Goal: Transaction & Acquisition: Book appointment/travel/reservation

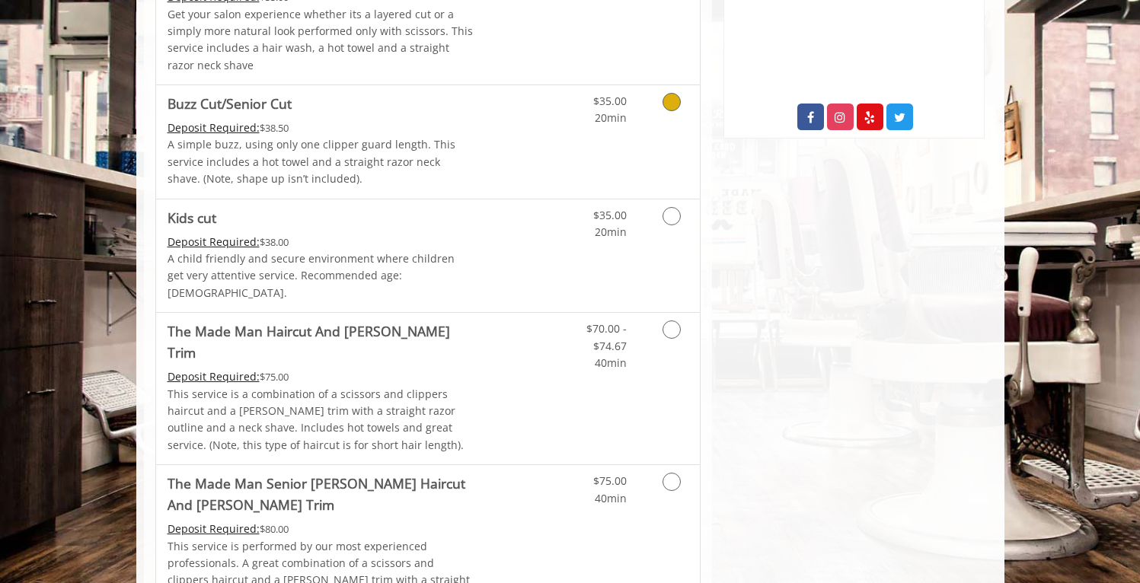
scroll to position [866, 0]
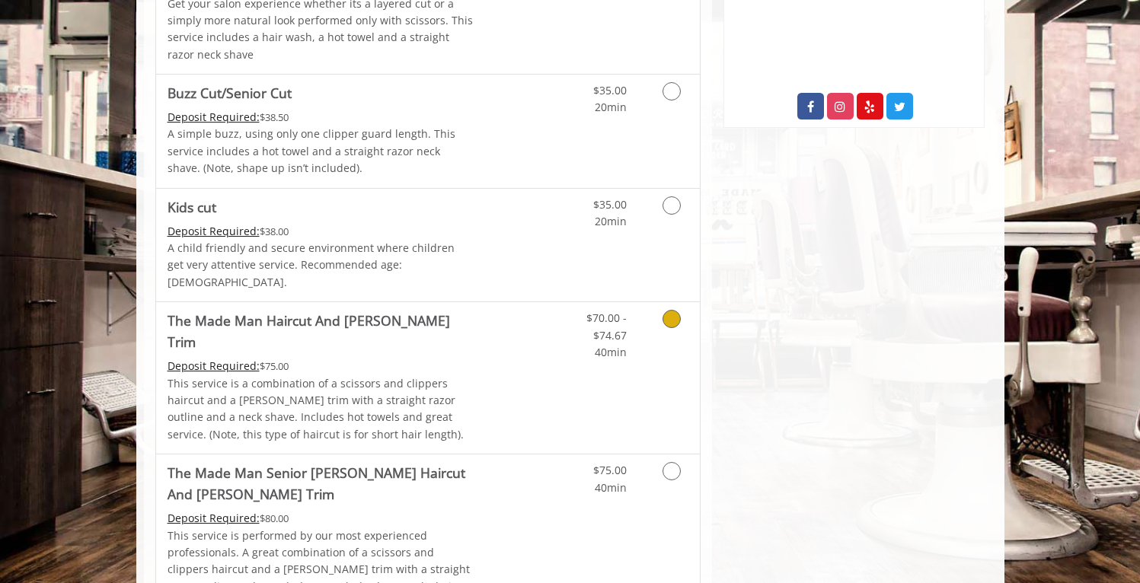
click at [371, 358] on div "Deposit Required: $75.00" at bounding box center [321, 366] width 306 height 17
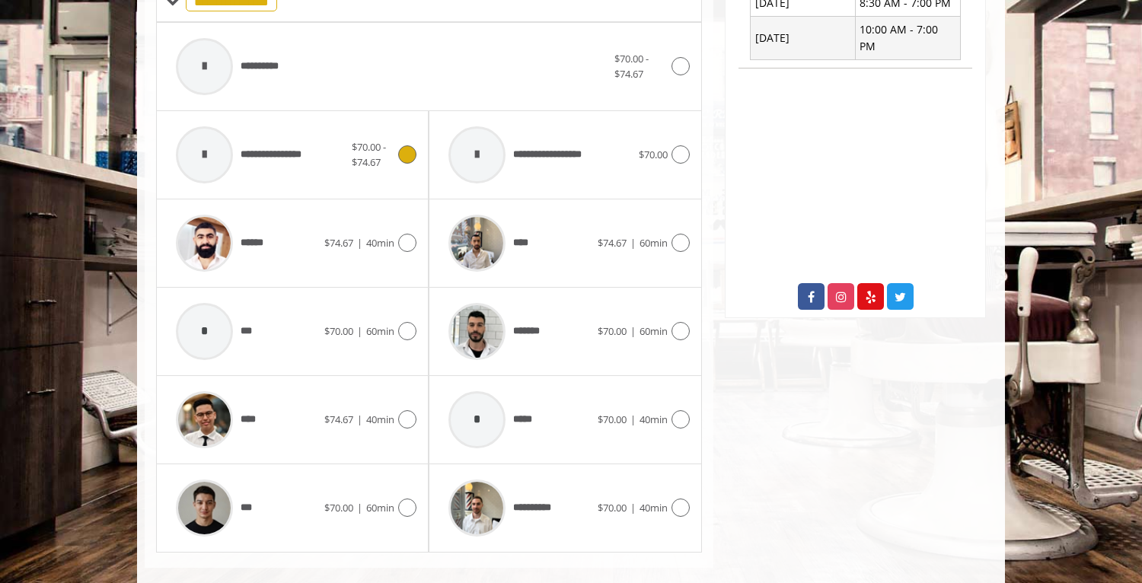
scroll to position [676, 0]
click at [557, 228] on div "****" at bounding box center [519, 242] width 156 height 72
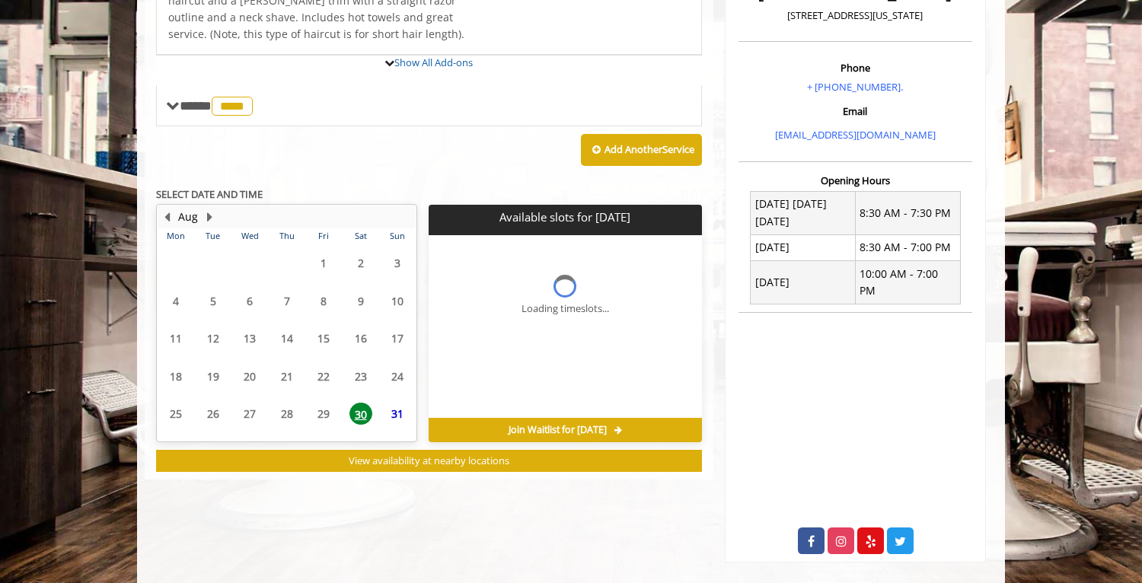
scroll to position [484, 0]
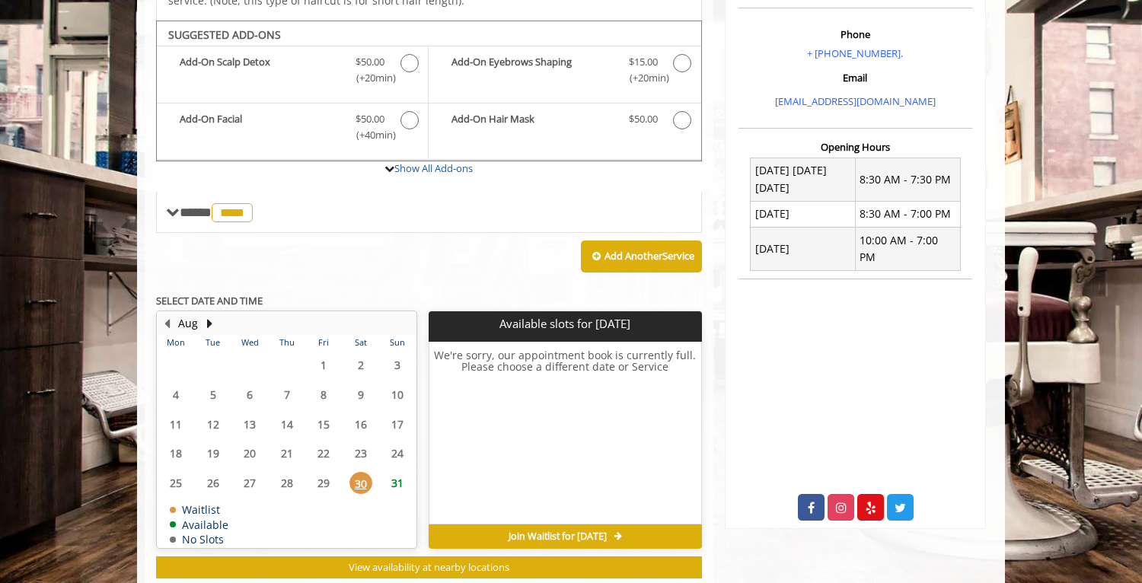
click at [391, 472] on span "31" at bounding box center [397, 483] width 23 height 22
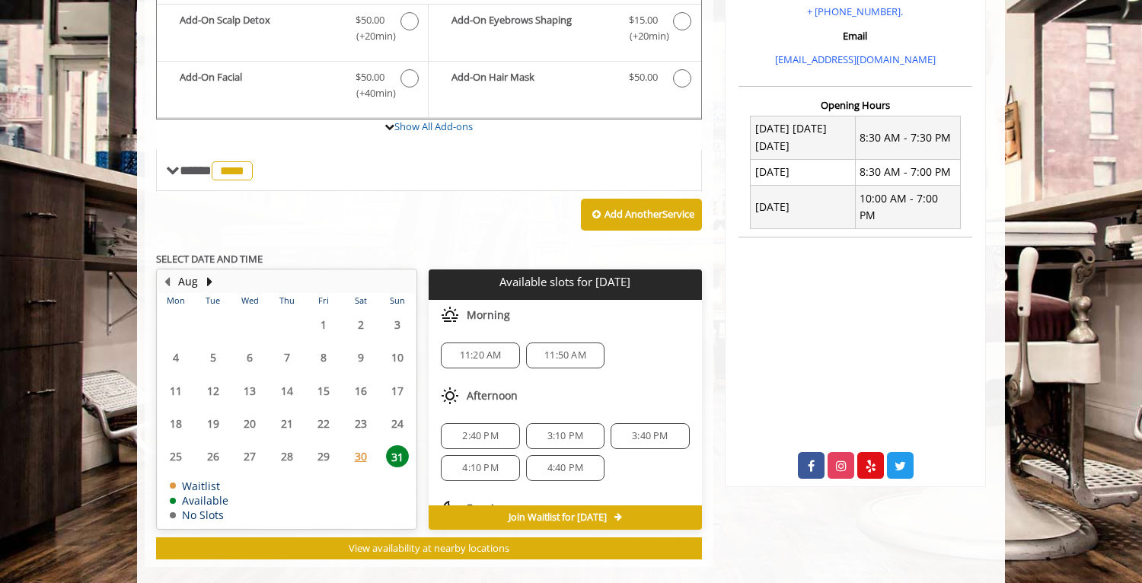
scroll to position [69, 0]
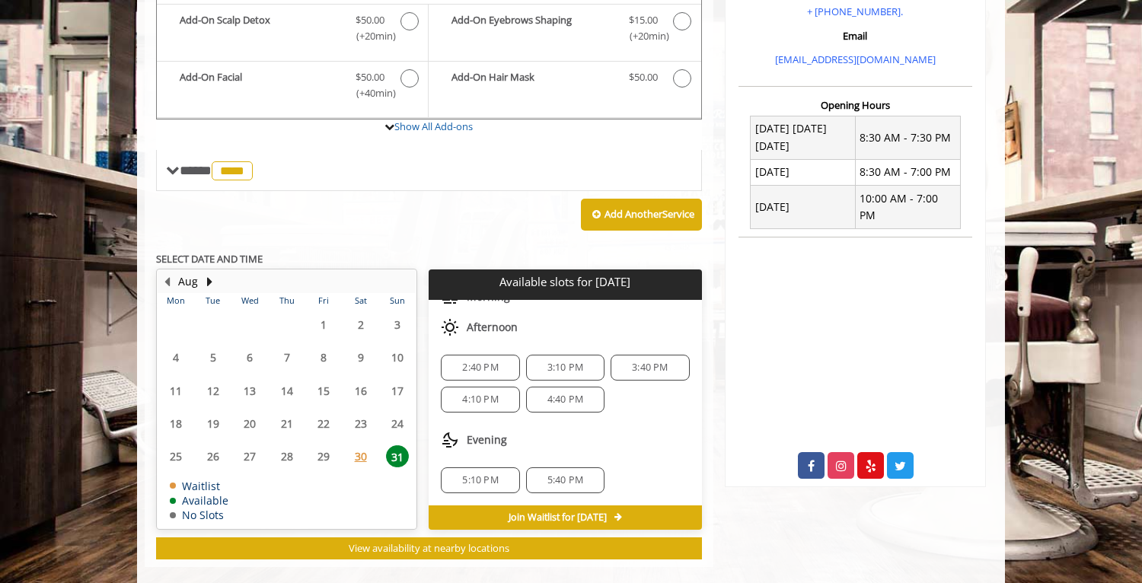
click at [483, 394] on span "4:10 PM" at bounding box center [480, 400] width 36 height 12
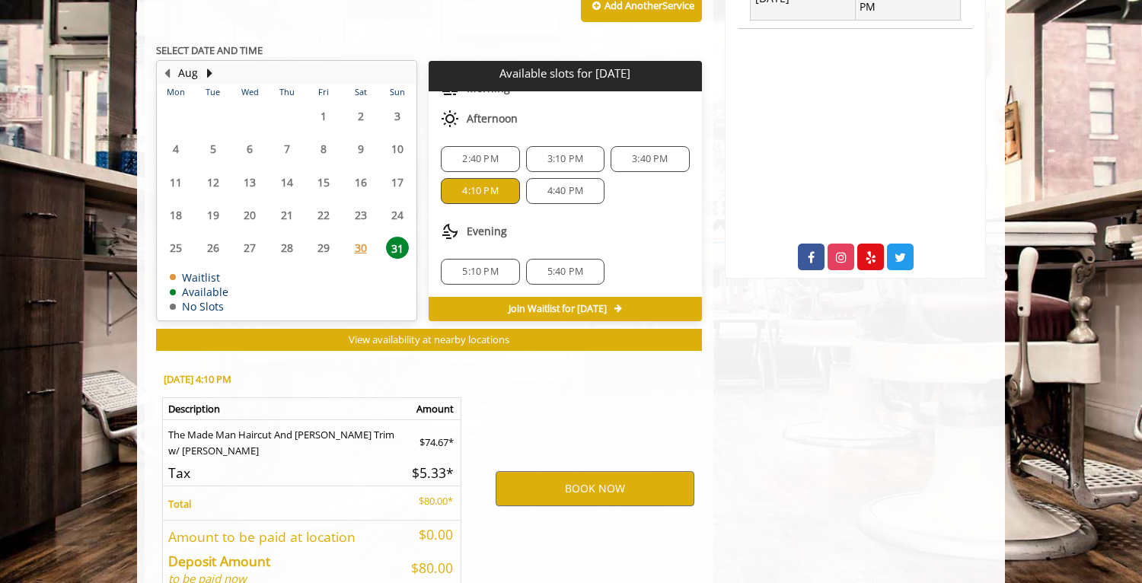
scroll to position [781, 0]
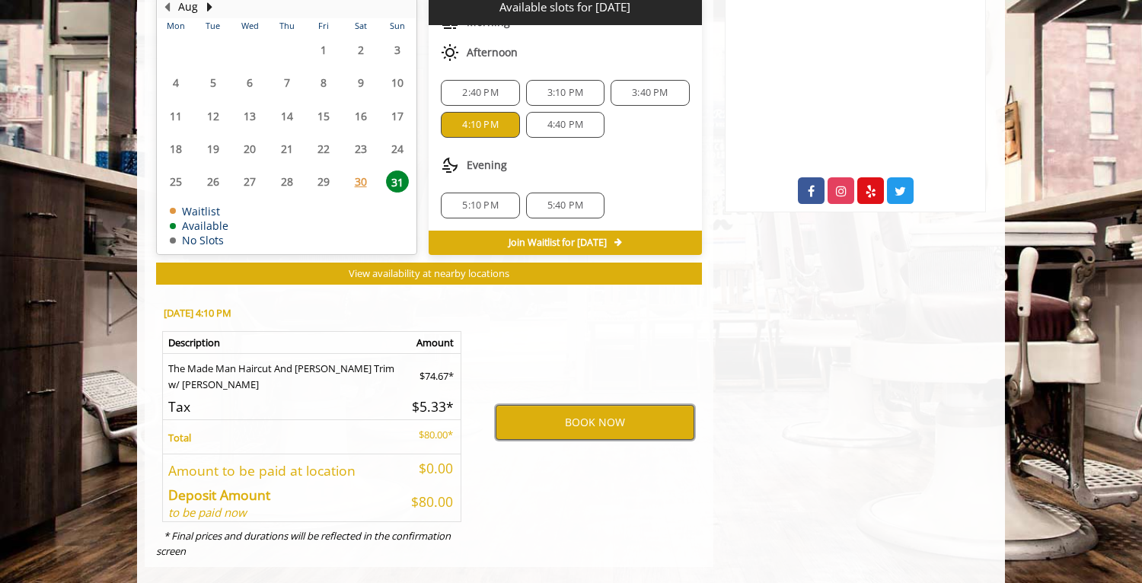
click at [563, 405] on button "BOOK NOW" at bounding box center [595, 422] width 199 height 35
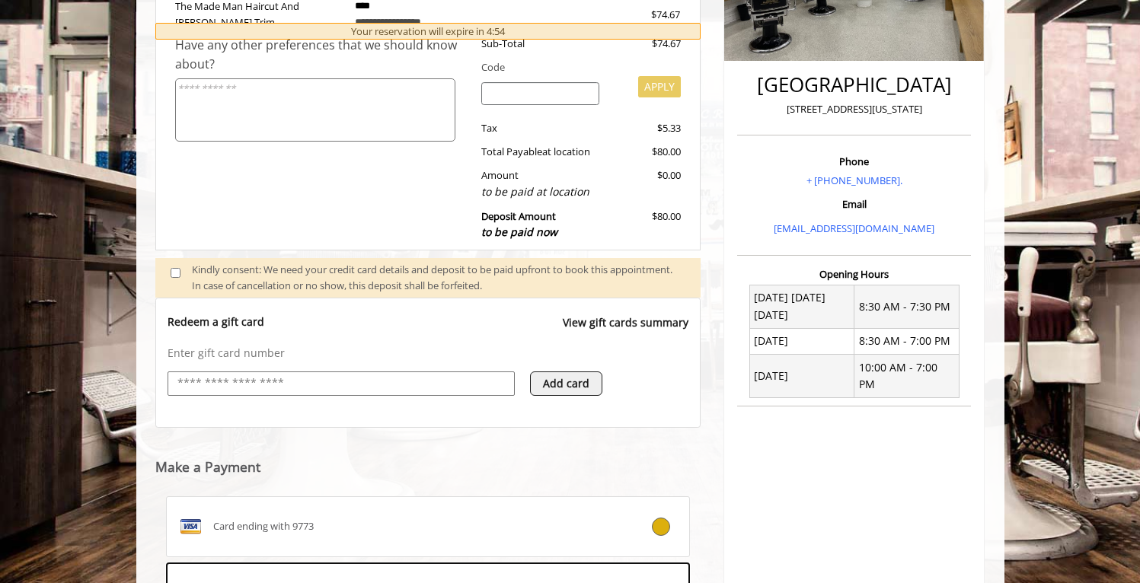
scroll to position [570, 0]
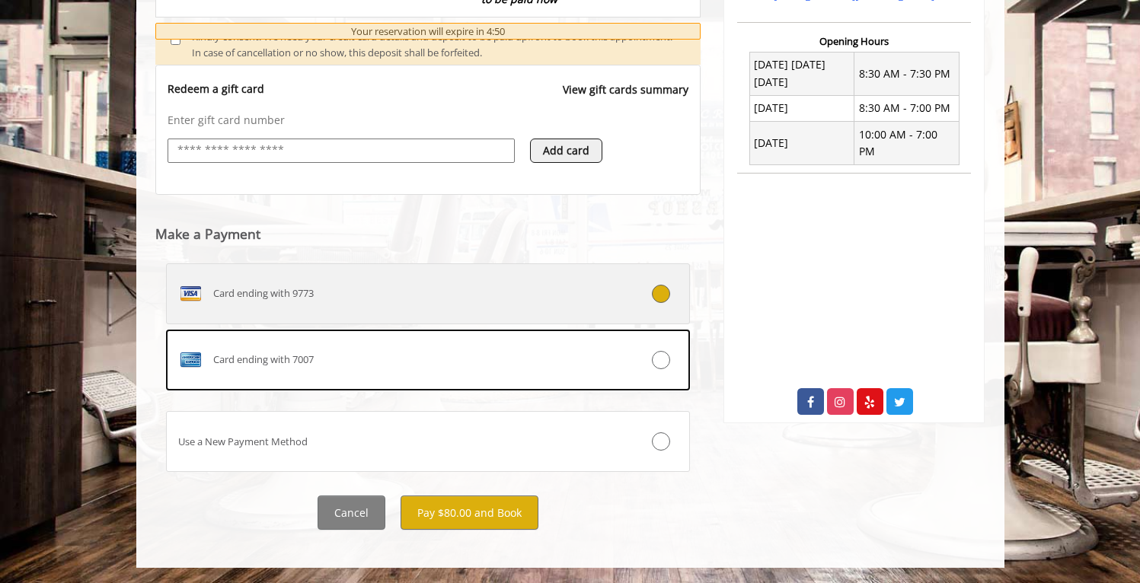
click at [486, 280] on label "Card ending with 9773" at bounding box center [428, 294] width 525 height 61
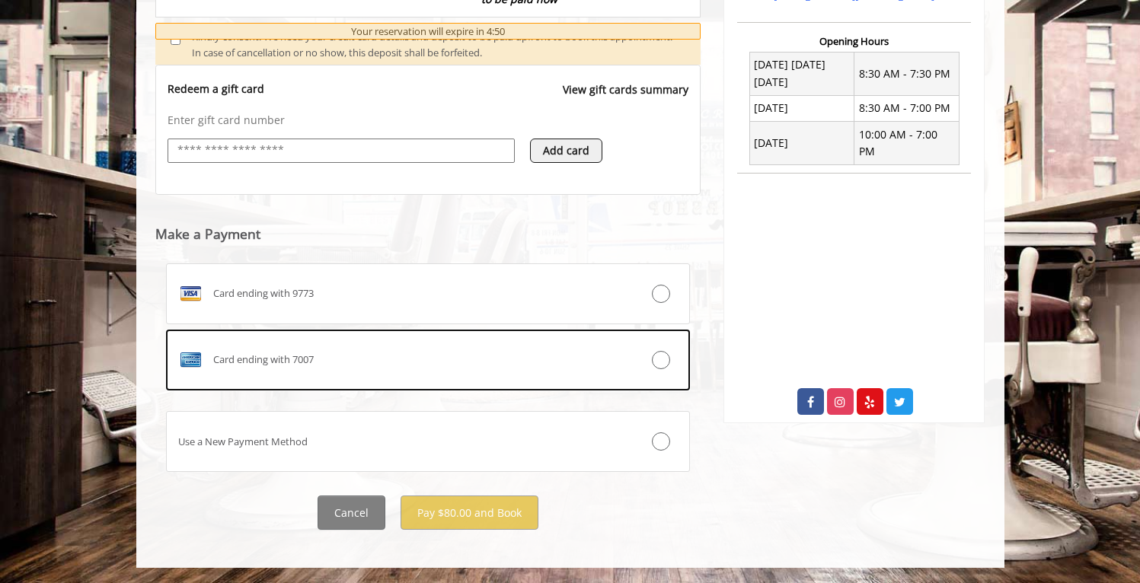
scroll to position [470, 0]
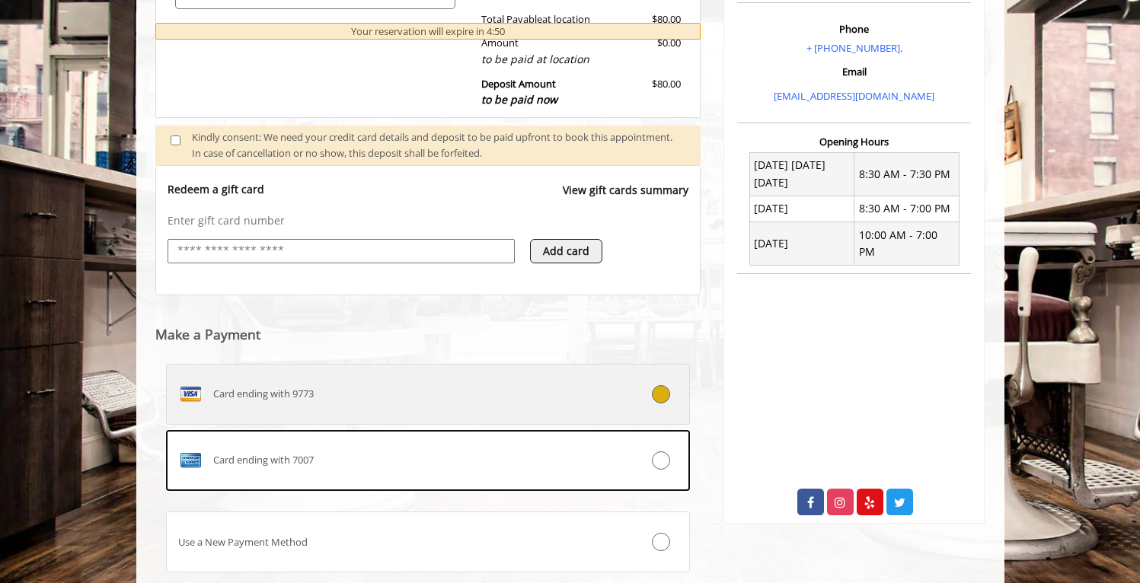
click at [404, 391] on div "Card ending with 9773" at bounding box center [385, 394] width 436 height 24
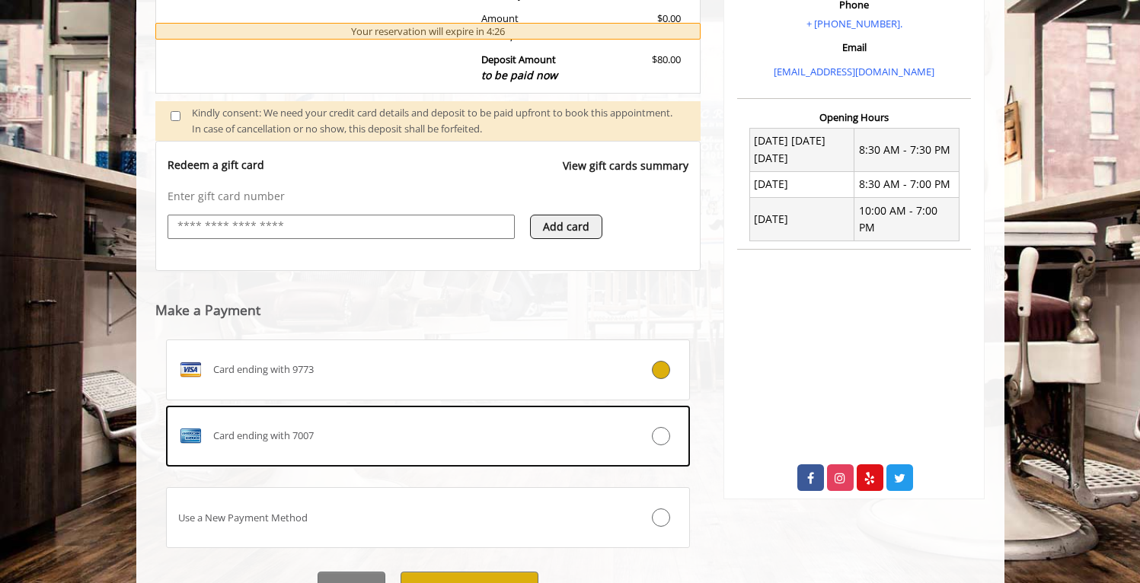
scroll to position [570, 0]
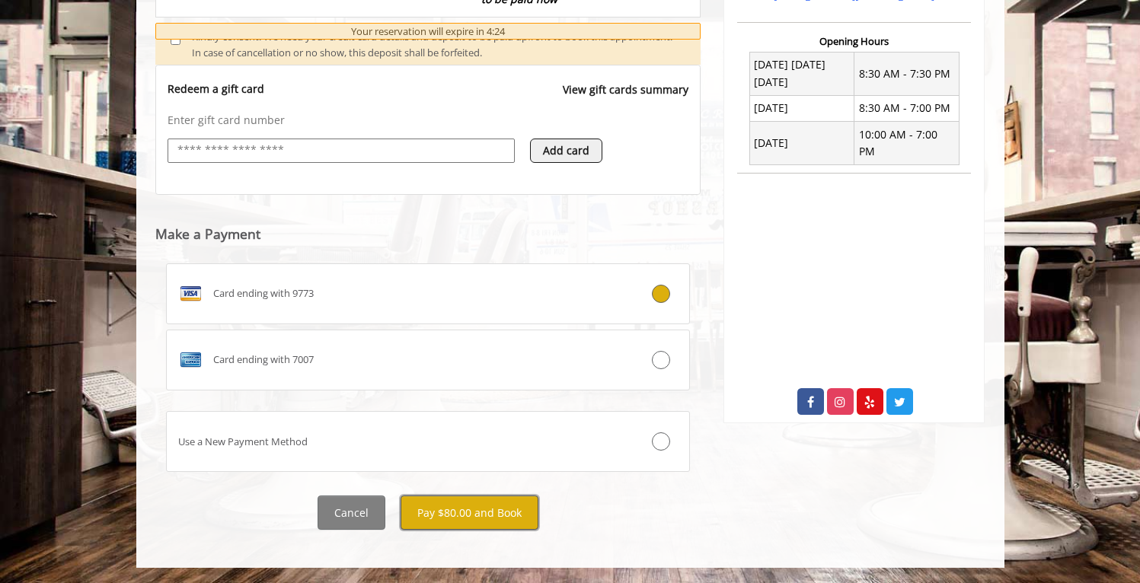
click at [436, 510] on button "Pay $80.00 and Book" at bounding box center [470, 513] width 138 height 34
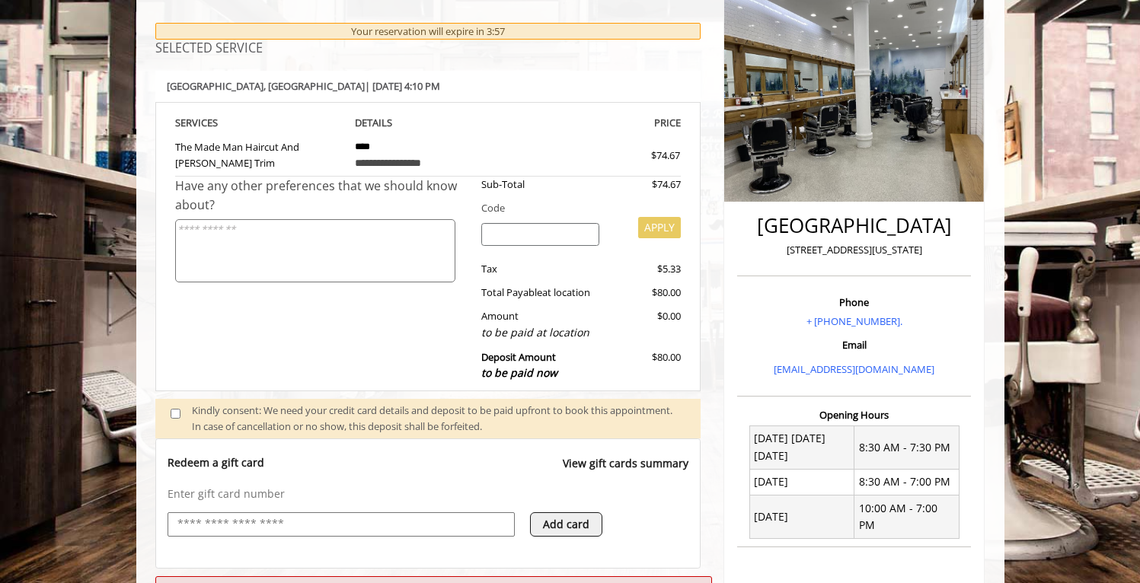
scroll to position [173, 0]
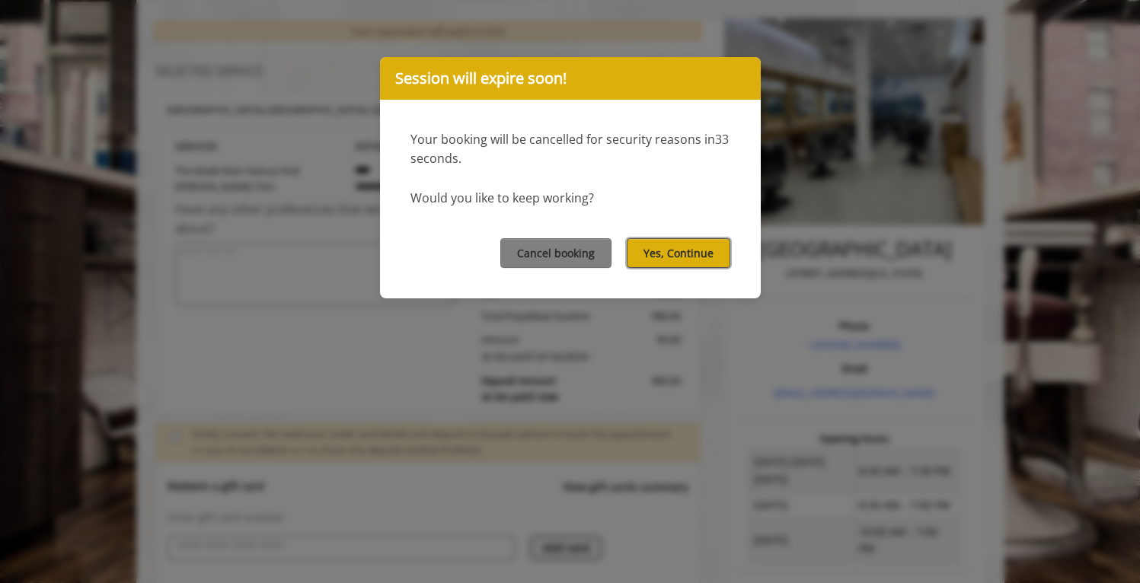
click at [667, 252] on button "Yes, Continue" at bounding box center [679, 253] width 104 height 30
click at [609, 208] on div "Cancel booking Yes, Continue" at bounding box center [570, 253] width 381 height 91
click at [652, 254] on button "Yes, Continue" at bounding box center [679, 253] width 104 height 30
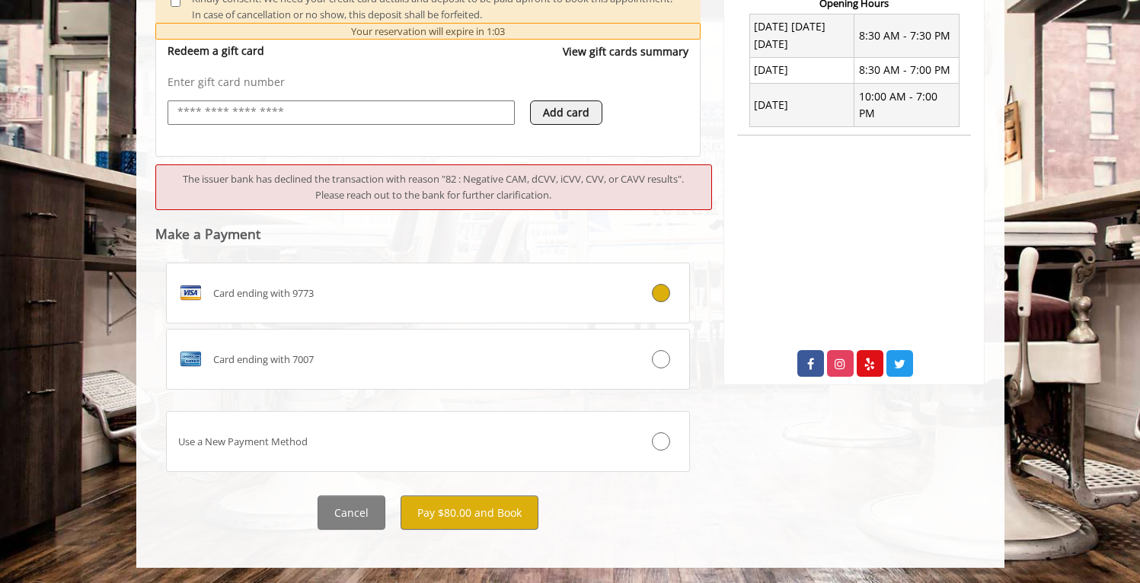
scroll to position [0, 0]
